Goal: Task Accomplishment & Management: Use online tool/utility

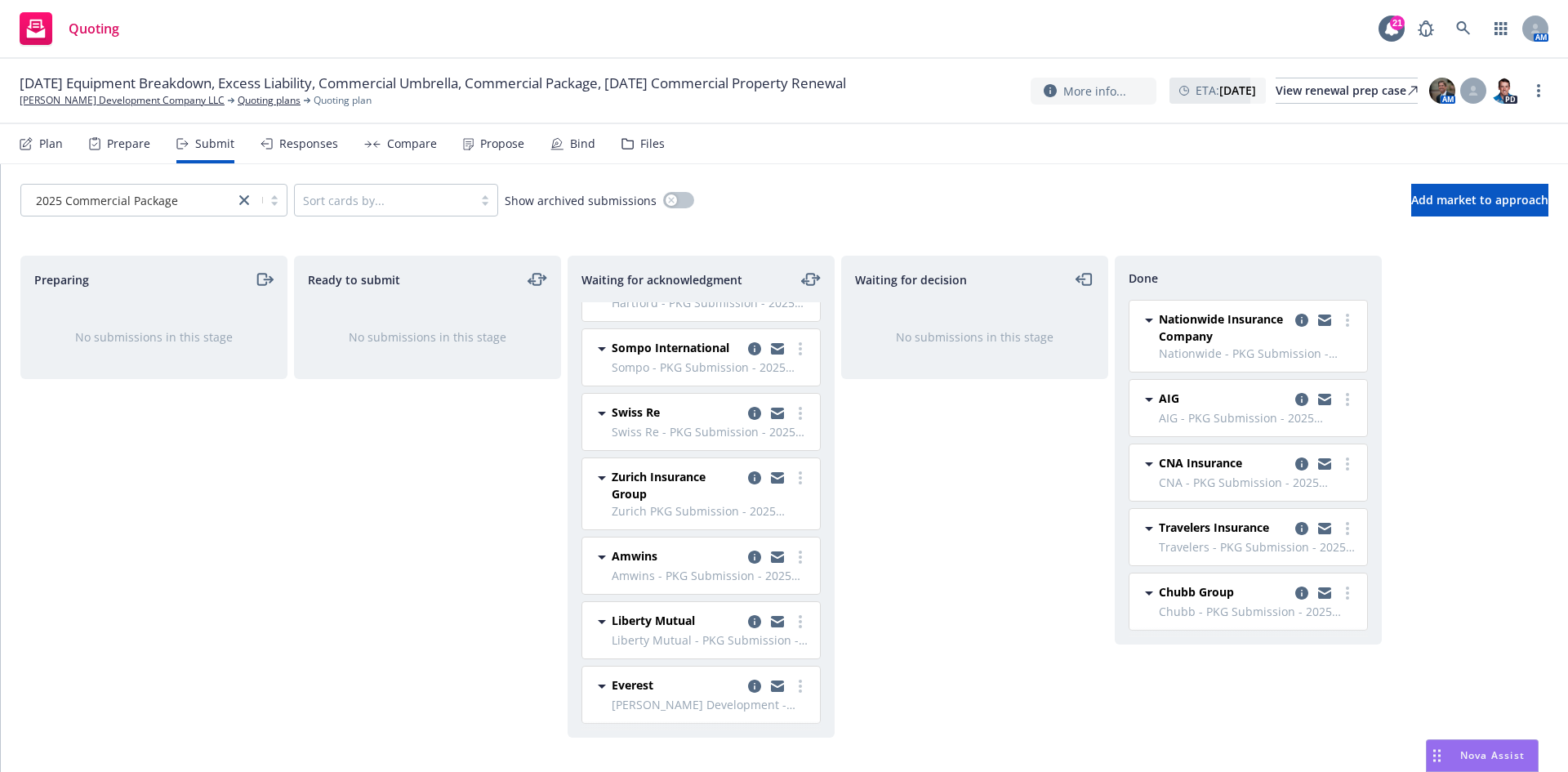
scroll to position [68, 0]
click at [1461, 18] on link at bounding box center [1463, 28] width 33 height 33
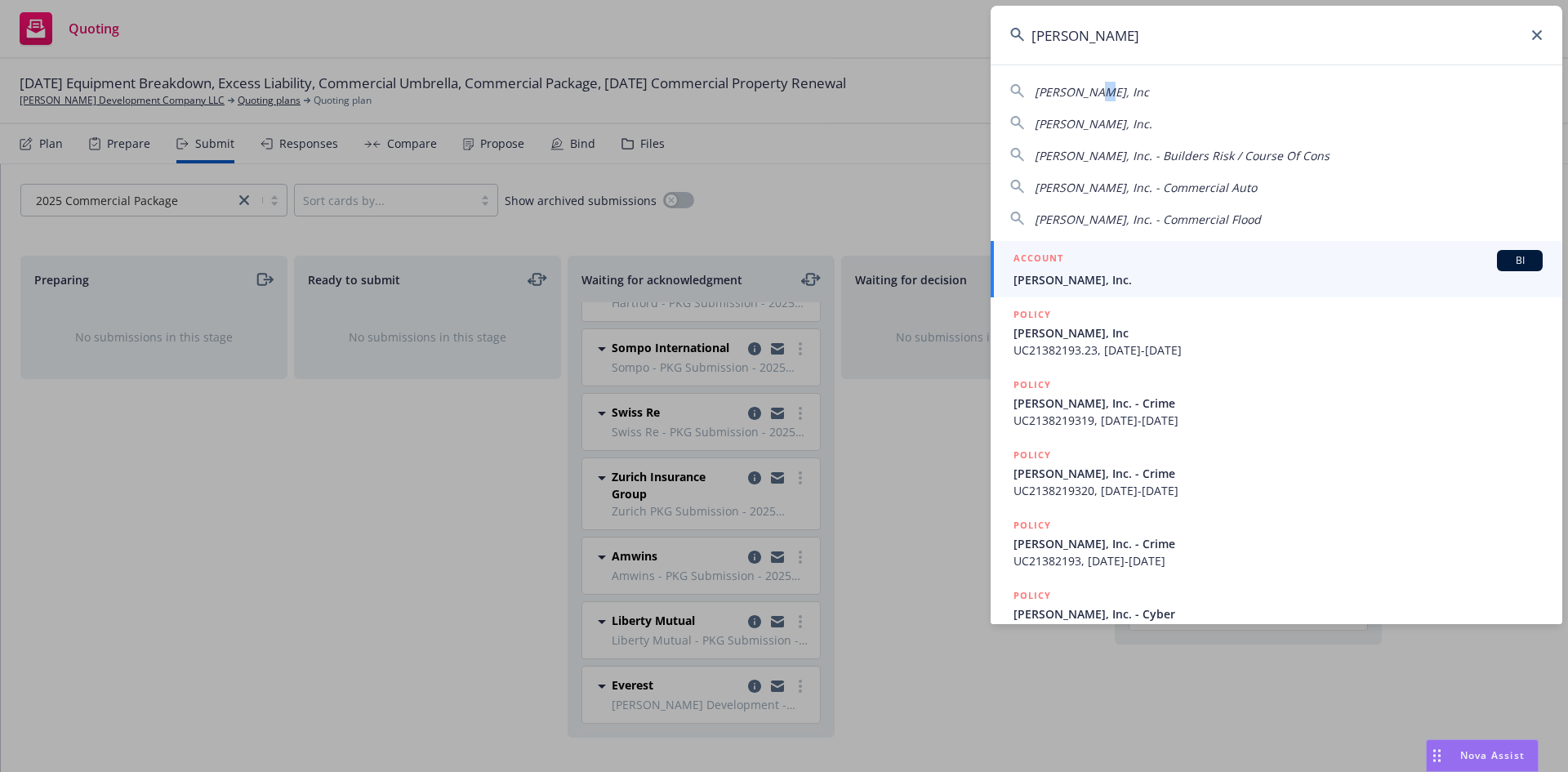
click at [1096, 88] on span "[PERSON_NAME], Inc" at bounding box center [1092, 92] width 114 height 16
type input "[PERSON_NAME], Inc"
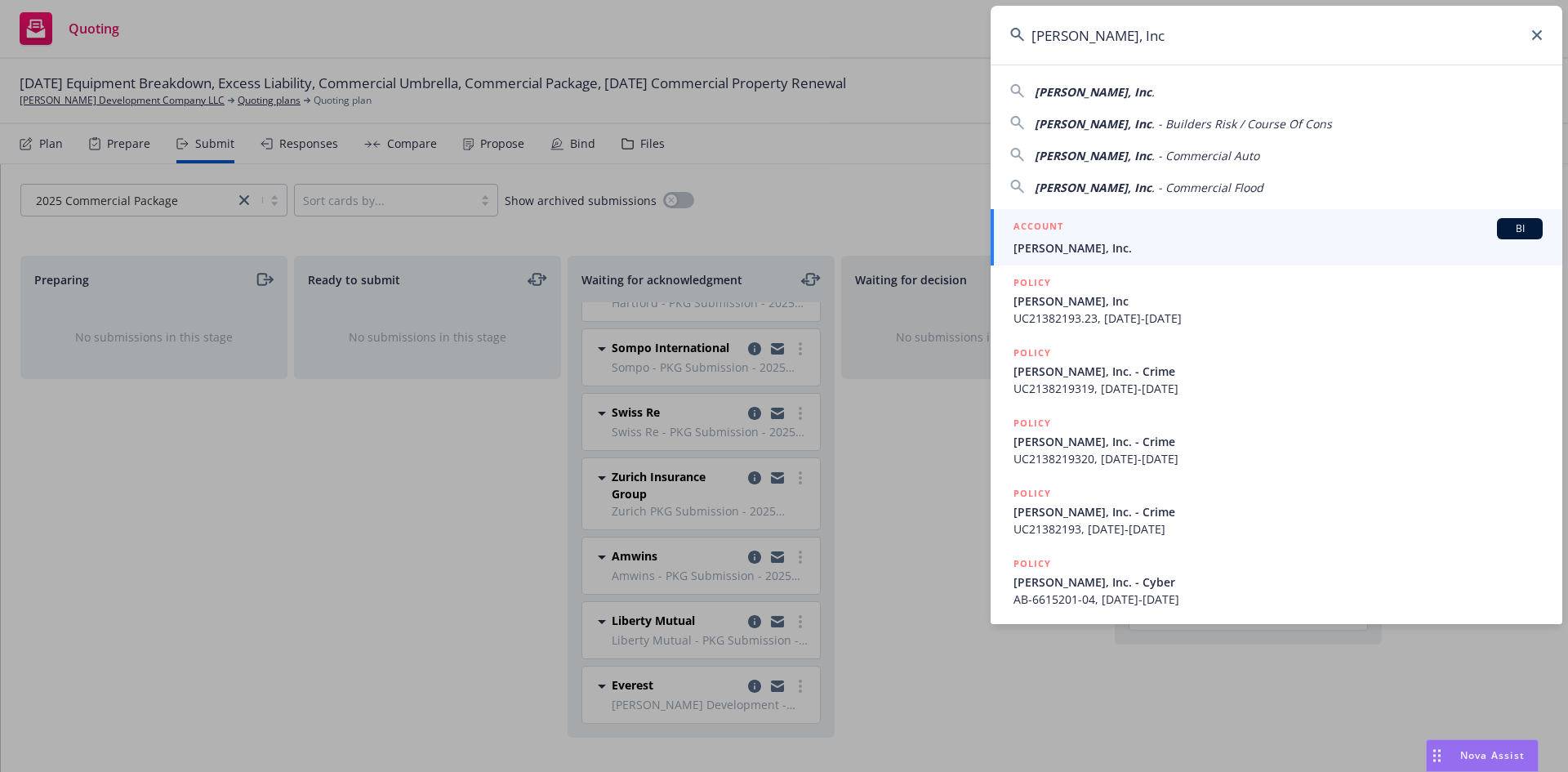
click at [1085, 250] on span "[PERSON_NAME], Inc." at bounding box center [1278, 247] width 529 height 17
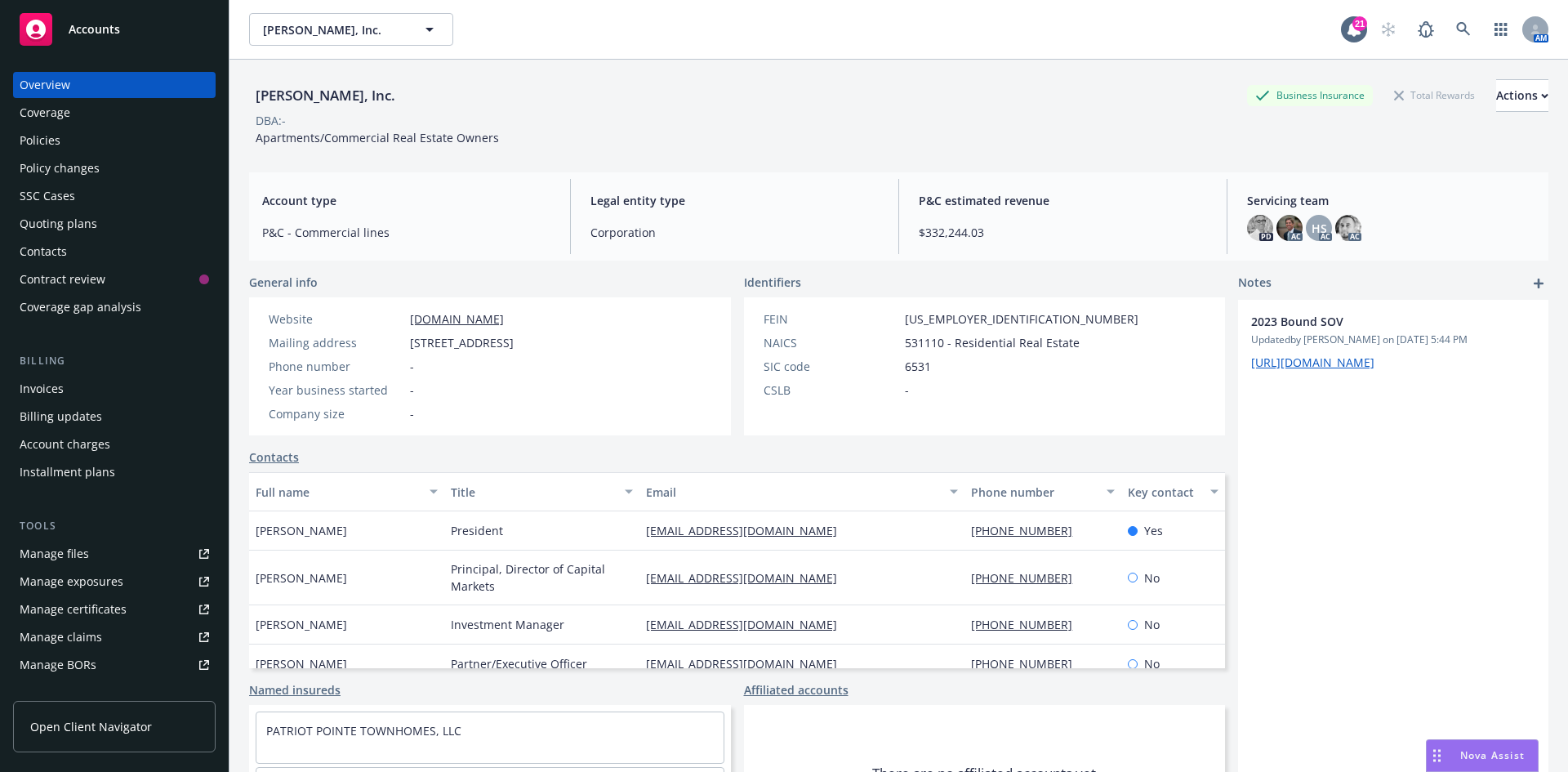
click at [97, 225] on div "Quoting plans" at bounding box center [114, 224] width 189 height 26
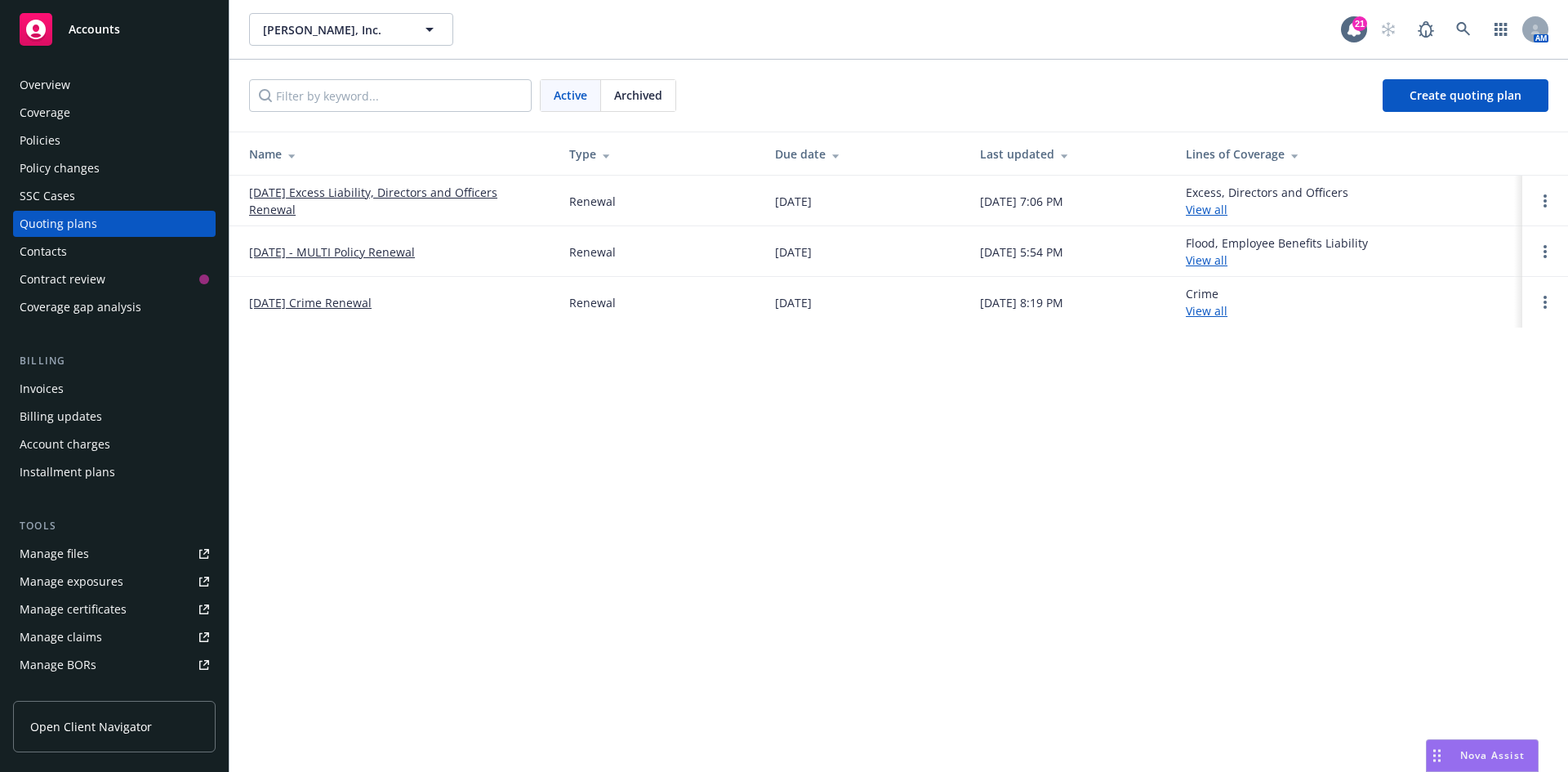
click at [348, 254] on link "10/01/25 - MULTI Policy Renewal" at bounding box center [332, 252] width 165 height 17
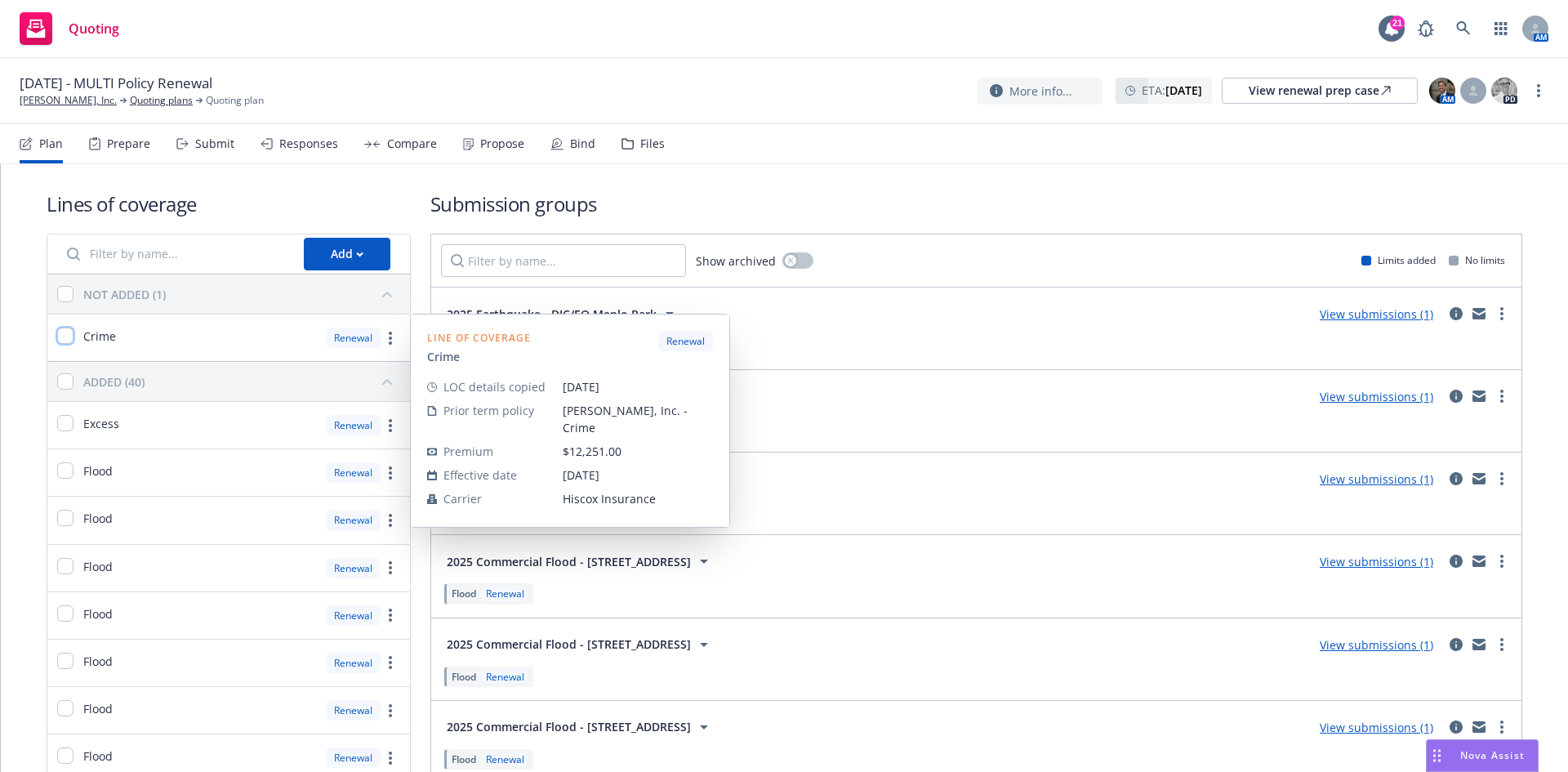
click at [73, 336] on input "checkbox" at bounding box center [65, 335] width 17 height 17
checkbox input "true"
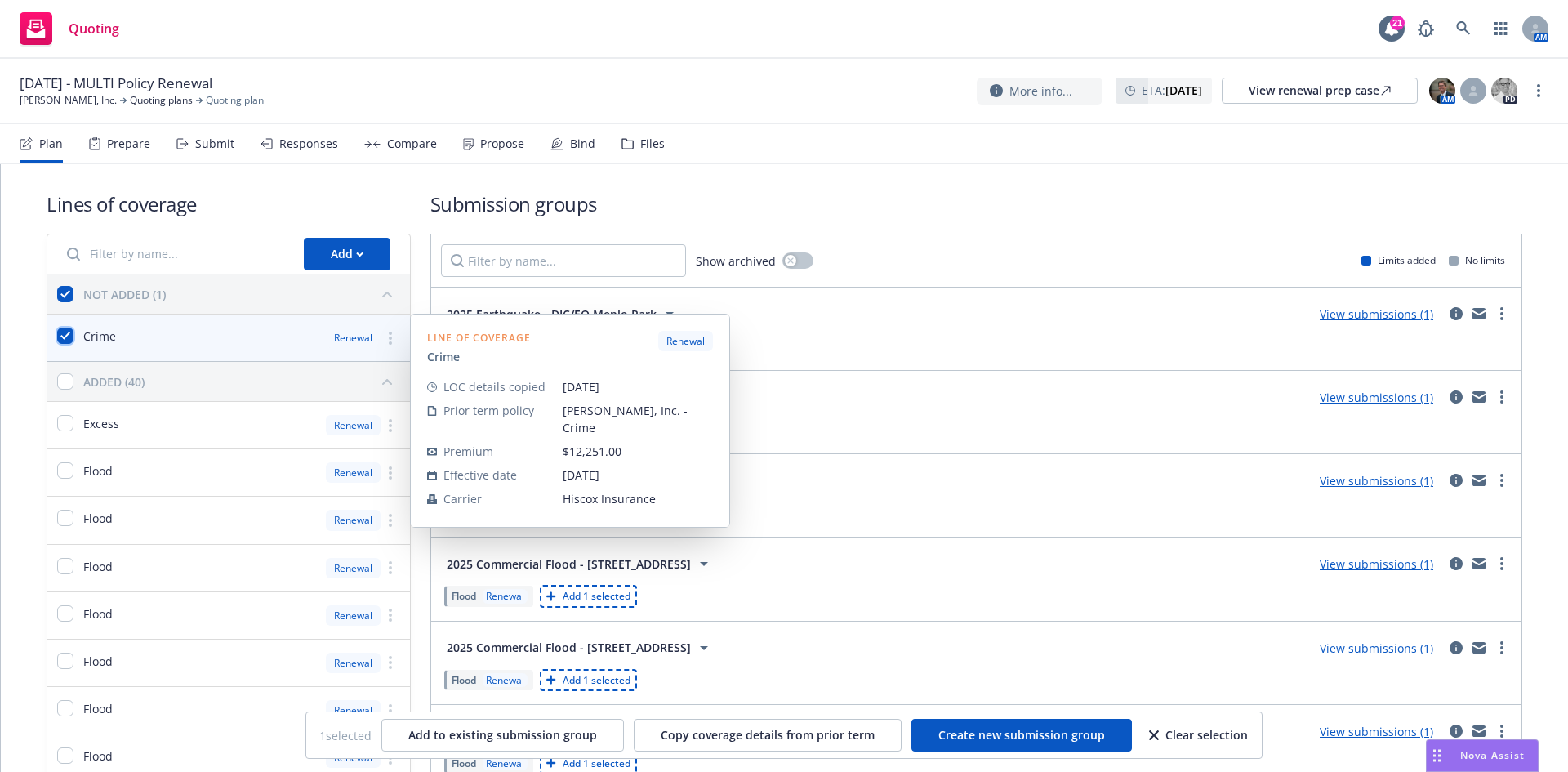
click at [68, 339] on input "checkbox" at bounding box center [65, 335] width 17 height 17
checkbox input "false"
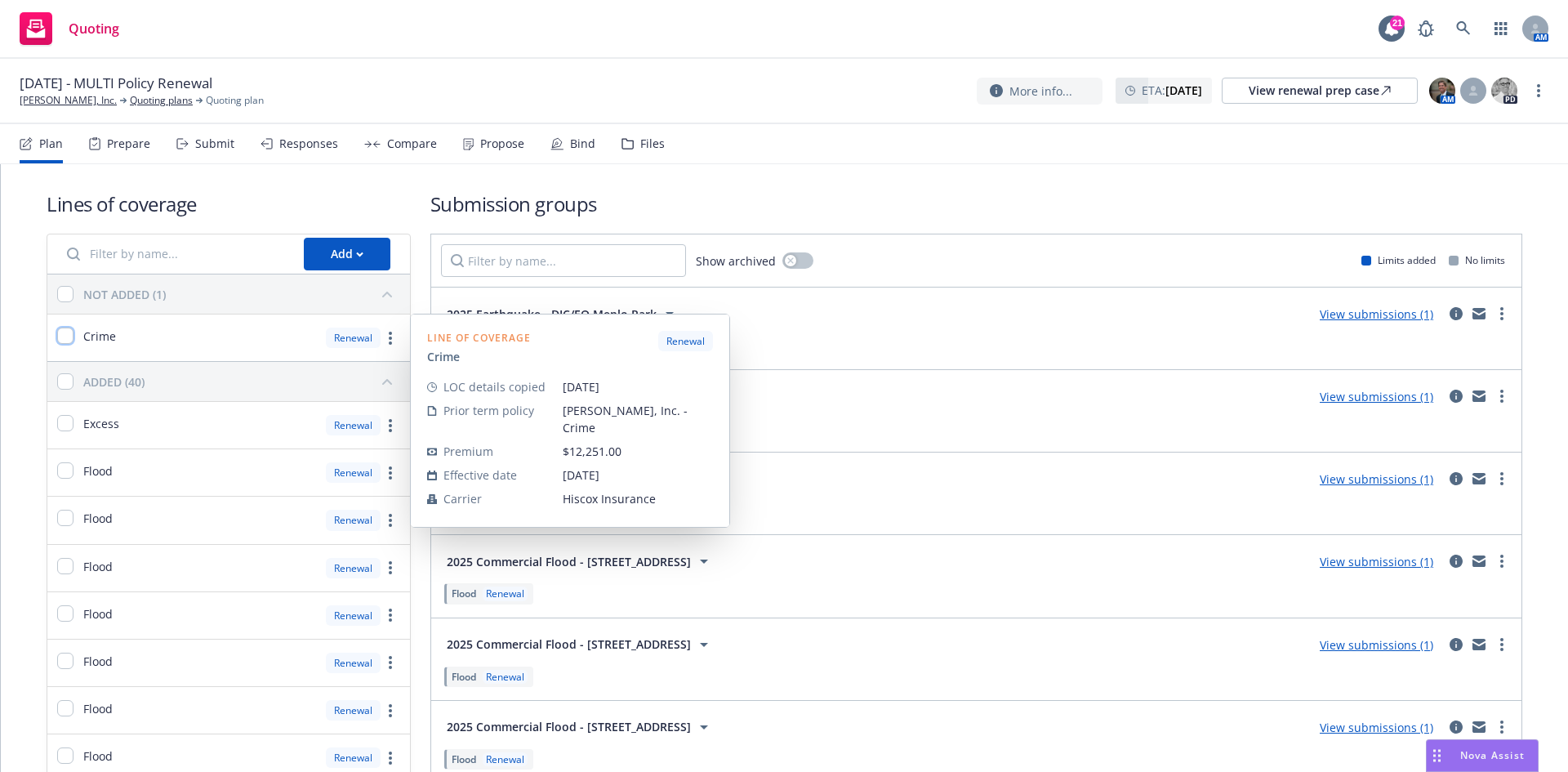
click at [69, 340] on input "checkbox" at bounding box center [65, 335] width 17 height 17
checkbox input "true"
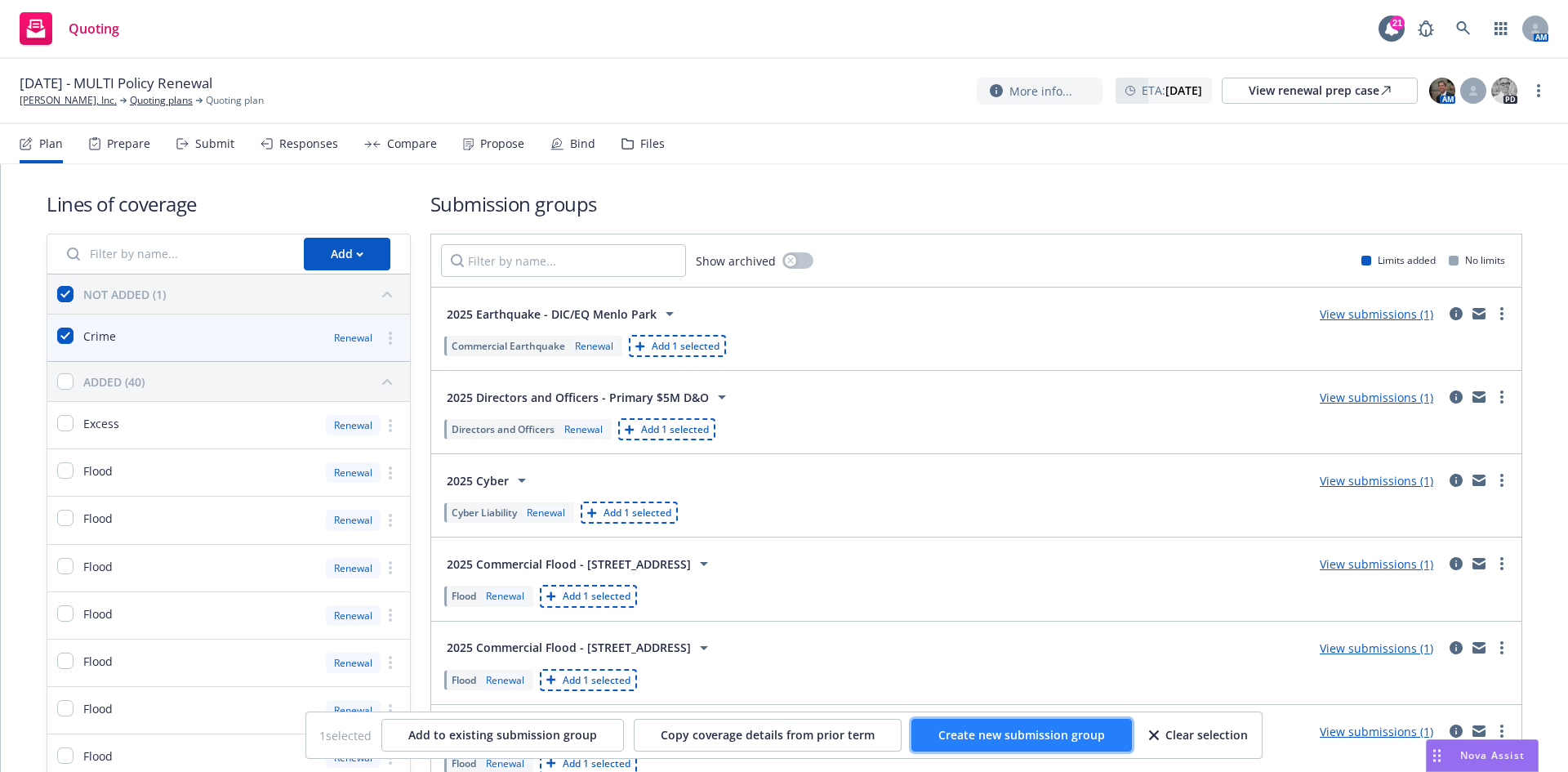
click at [996, 733] on span "Create new submission group" at bounding box center [1021, 735] width 166 height 16
checkbox input "false"
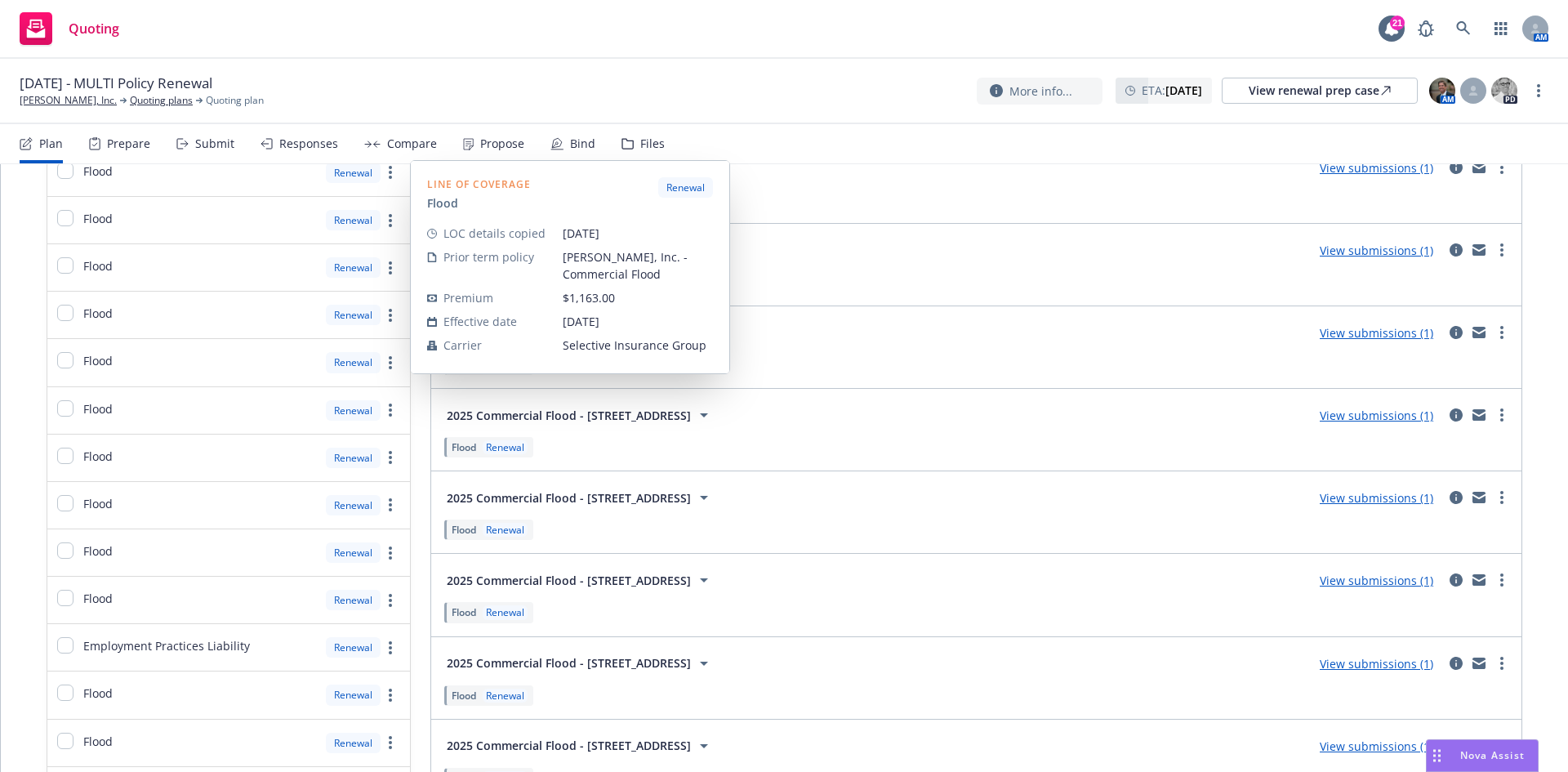
scroll to position [817, 0]
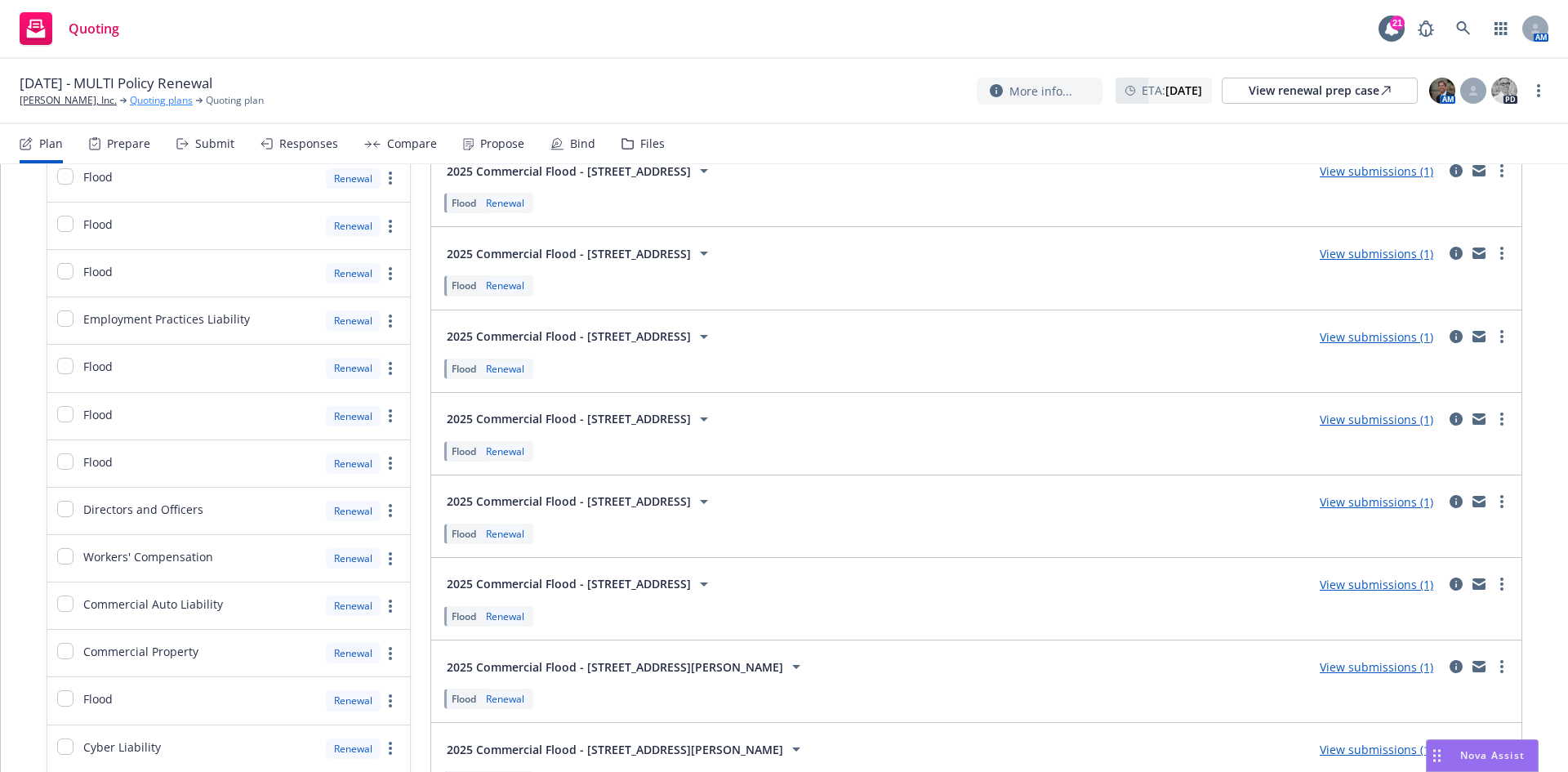
click at [153, 105] on link "Quoting plans" at bounding box center [161, 100] width 62 height 15
